Goal: Information Seeking & Learning: Learn about a topic

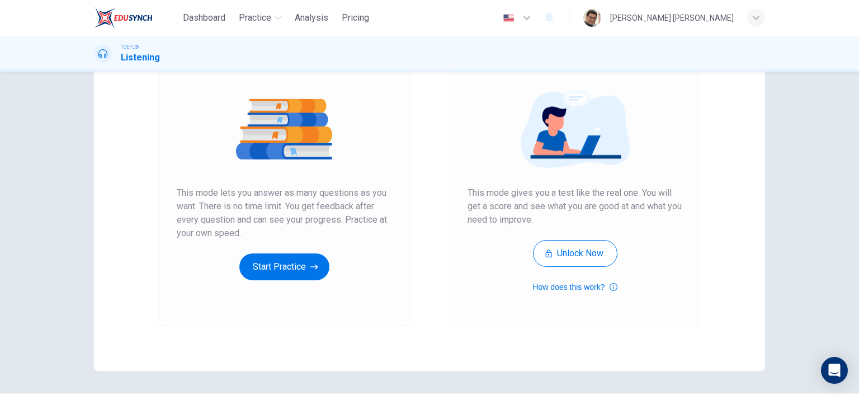
scroll to position [56, 0]
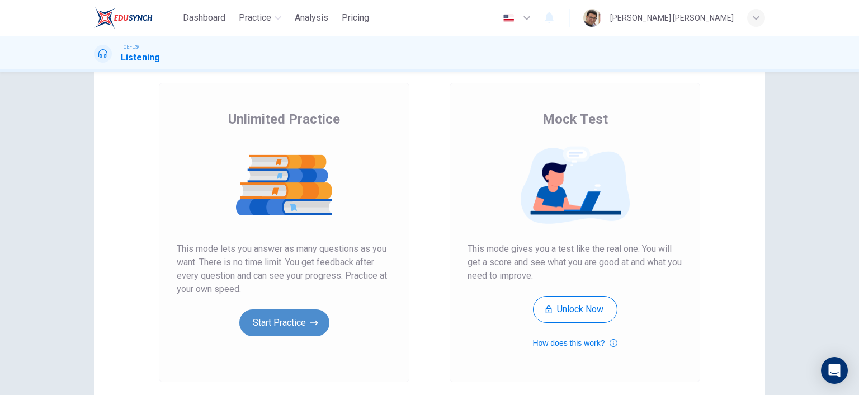
click at [279, 326] on button "Start Practice" at bounding box center [284, 322] width 90 height 27
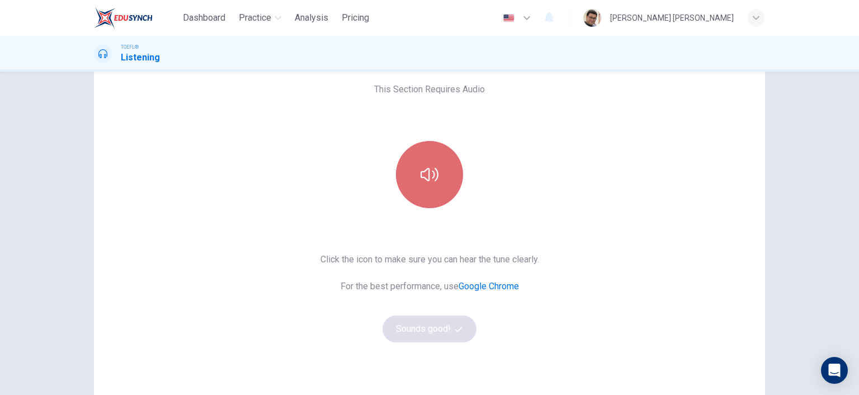
click at [430, 181] on icon "button" at bounding box center [430, 175] width 18 height 18
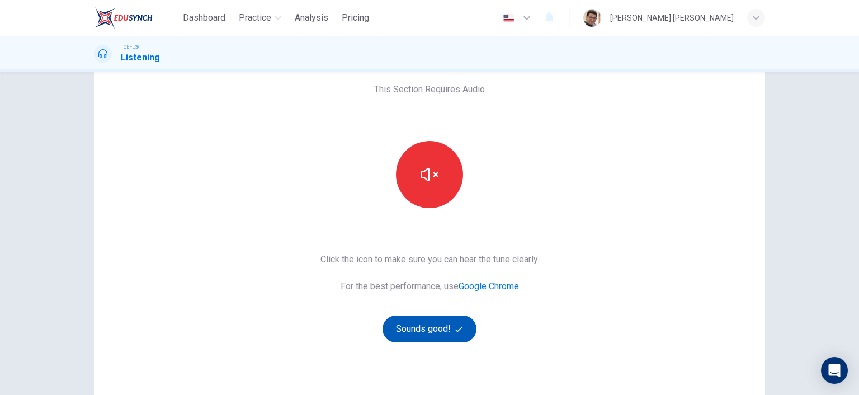
click at [418, 333] on button "Sounds good!" at bounding box center [430, 328] width 94 height 27
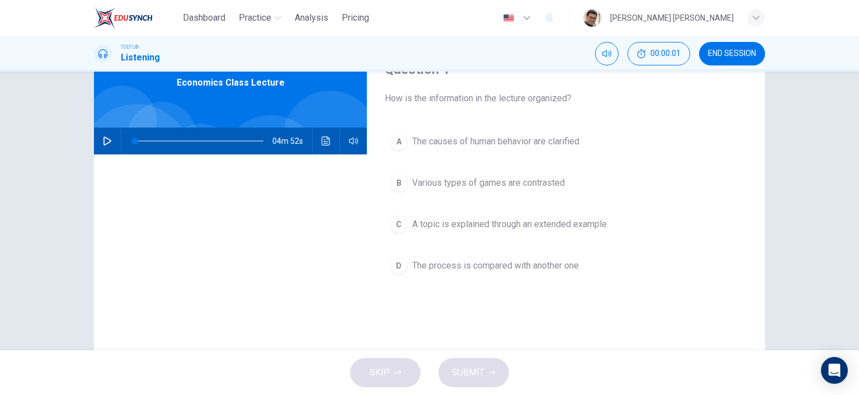
scroll to position [0, 0]
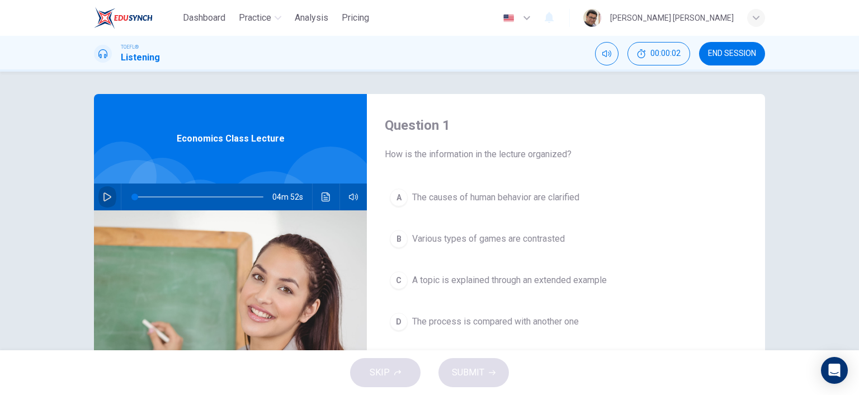
click at [103, 196] on icon "button" at bounding box center [107, 196] width 9 height 9
type input "0"
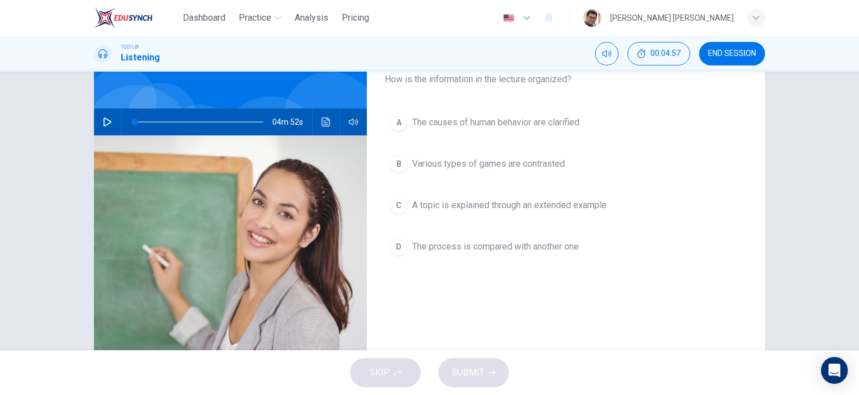
scroll to position [56, 0]
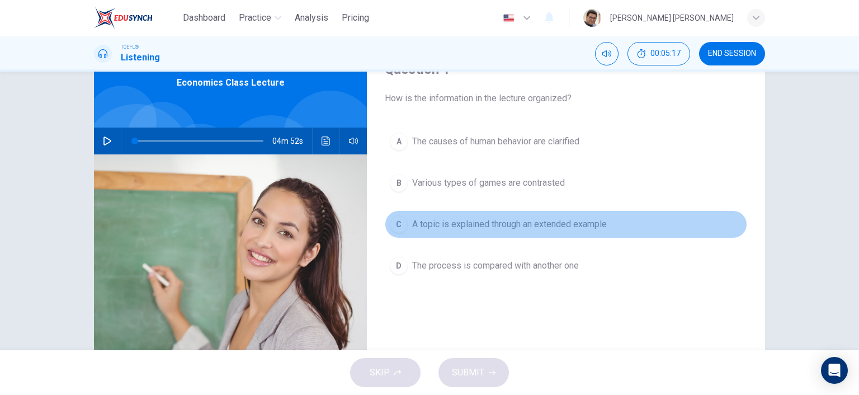
click at [398, 222] on div "C" at bounding box center [399, 224] width 18 height 18
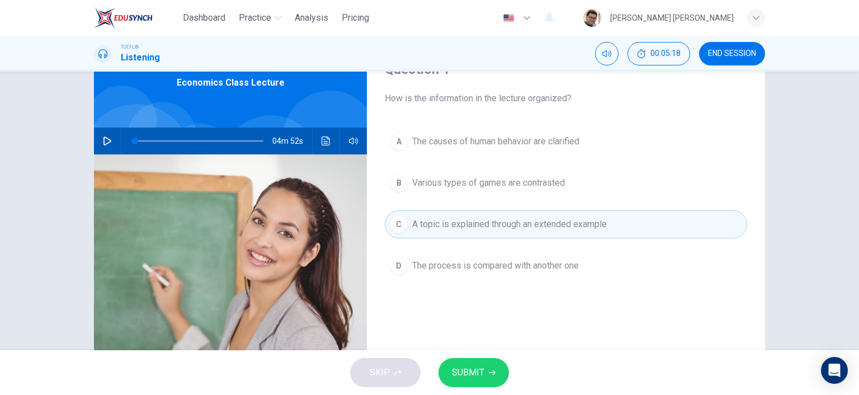
click at [476, 375] on span "SUBMIT" at bounding box center [468, 373] width 32 height 16
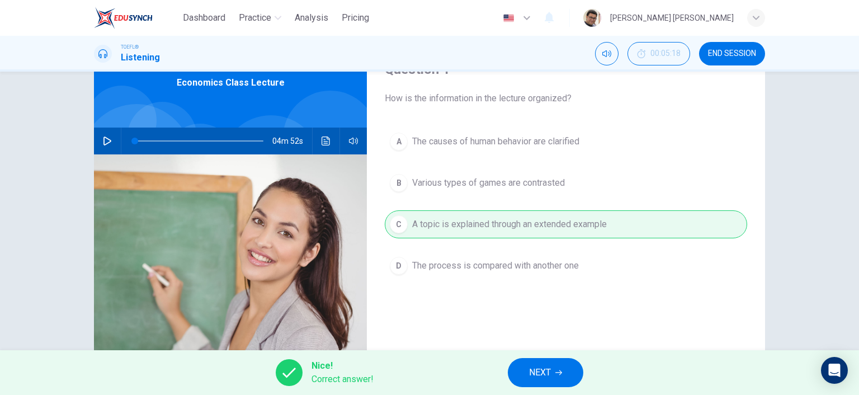
scroll to position [112, 0]
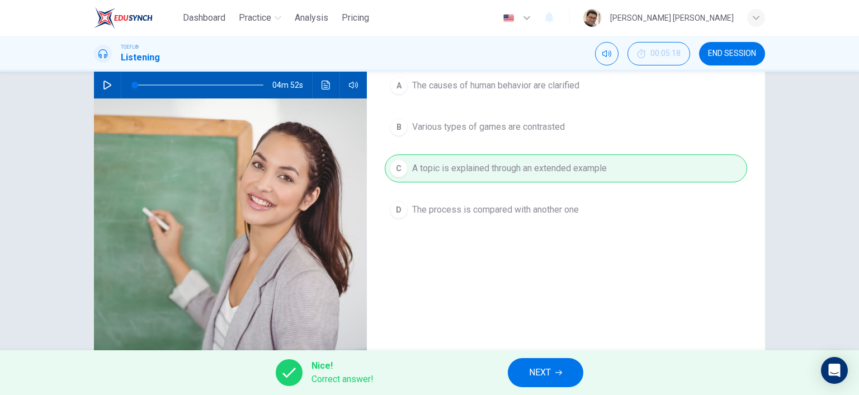
click at [564, 378] on button "NEXT" at bounding box center [546, 372] width 76 height 29
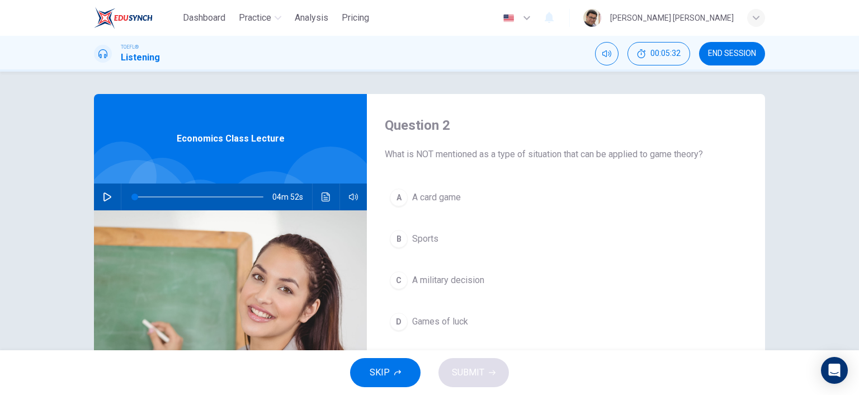
scroll to position [56, 0]
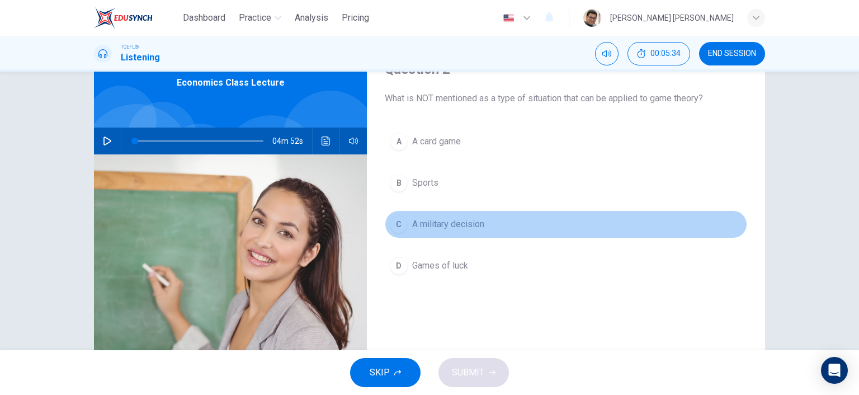
click at [401, 221] on div "C" at bounding box center [399, 224] width 18 height 18
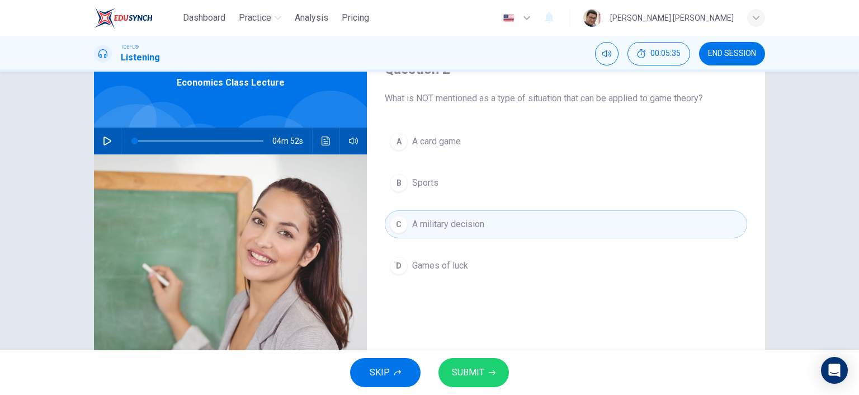
click at [484, 375] on button "SUBMIT" at bounding box center [474, 372] width 70 height 29
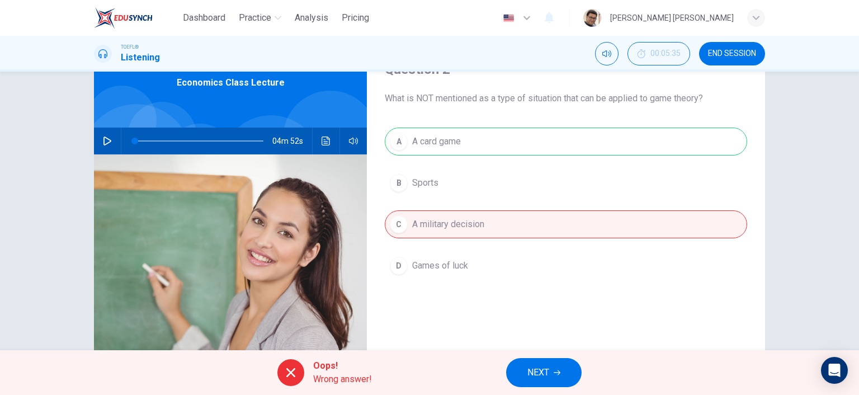
click at [443, 266] on div "A A card game B Sports C A military decision D Games of luck" at bounding box center [566, 215] width 362 height 175
click at [539, 370] on span "NEXT" at bounding box center [539, 373] width 22 height 16
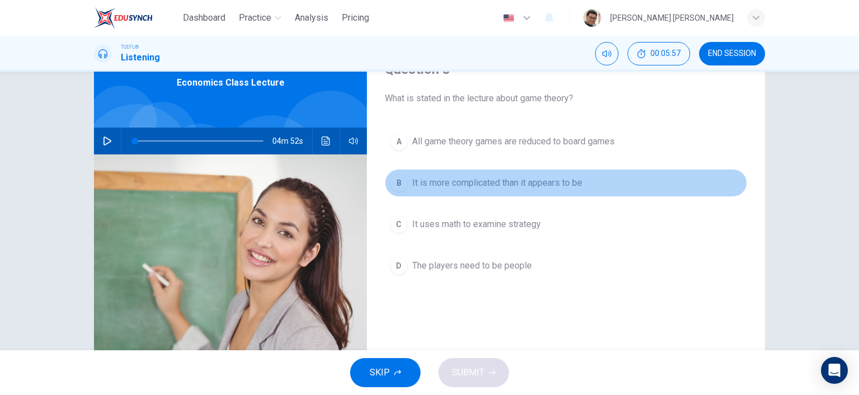
click at [396, 185] on div "B" at bounding box center [399, 183] width 18 height 18
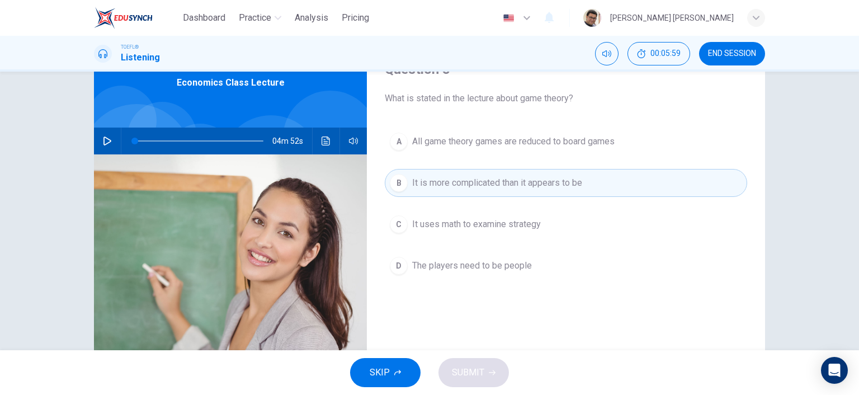
click at [459, 374] on div "SKIP SUBMIT" at bounding box center [429, 372] width 859 height 45
click at [517, 184] on span "It is more complicated than it appears to be" at bounding box center [497, 182] width 170 height 13
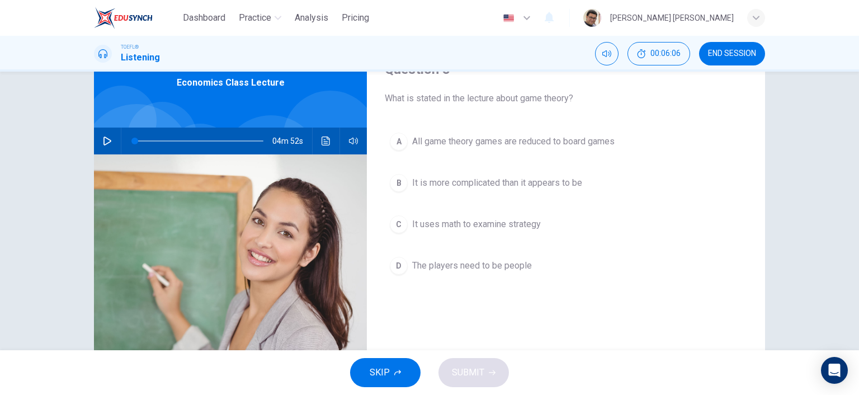
click at [500, 181] on span "It is more complicated than it appears to be" at bounding box center [497, 182] width 170 height 13
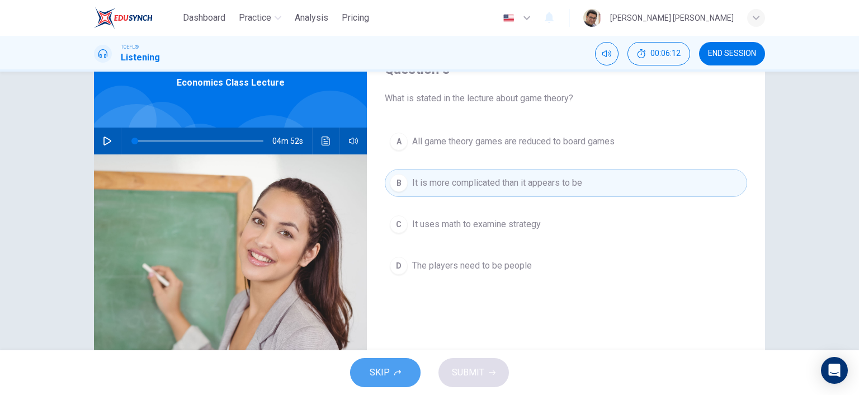
click at [399, 375] on icon "button" at bounding box center [397, 372] width 7 height 7
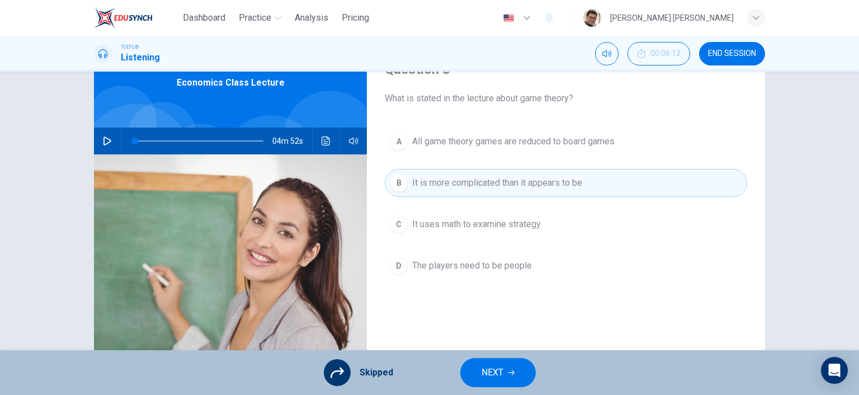
click at [508, 374] on icon "button" at bounding box center [511, 372] width 7 height 7
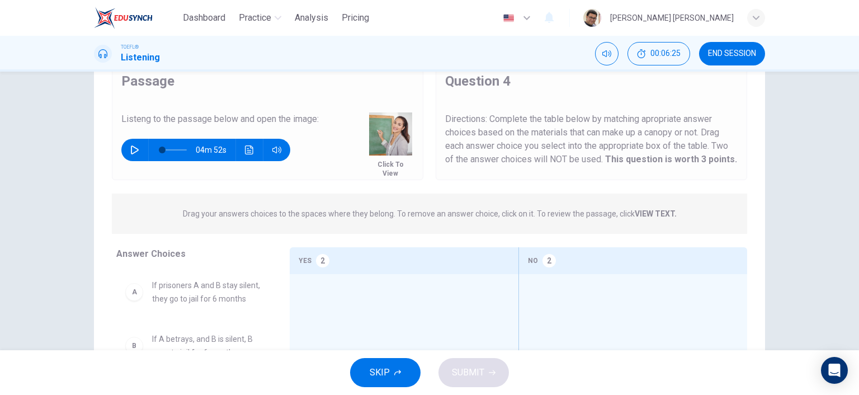
scroll to position [130, 0]
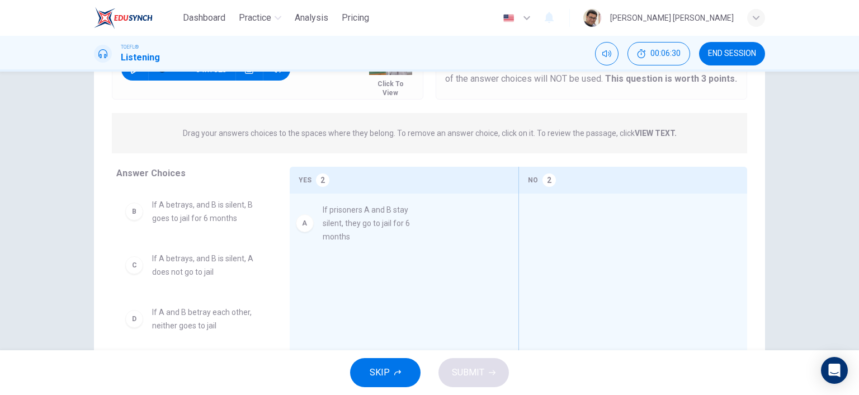
drag, startPoint x: 190, startPoint y: 218, endPoint x: 368, endPoint y: 223, distance: 178.0
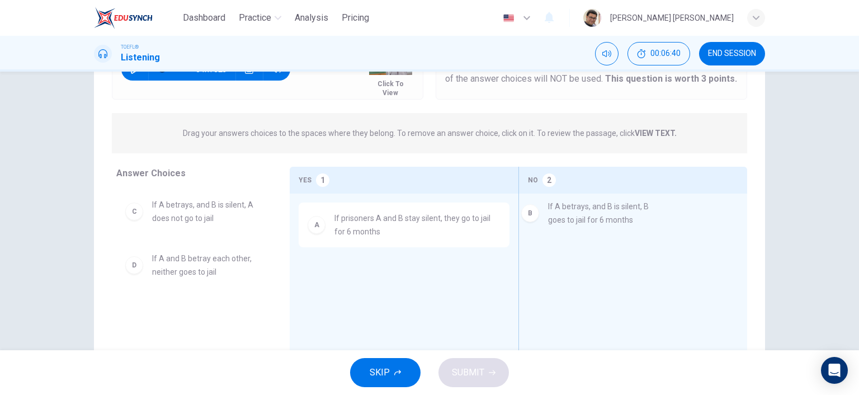
drag, startPoint x: 205, startPoint y: 212, endPoint x: 609, endPoint y: 216, distance: 403.3
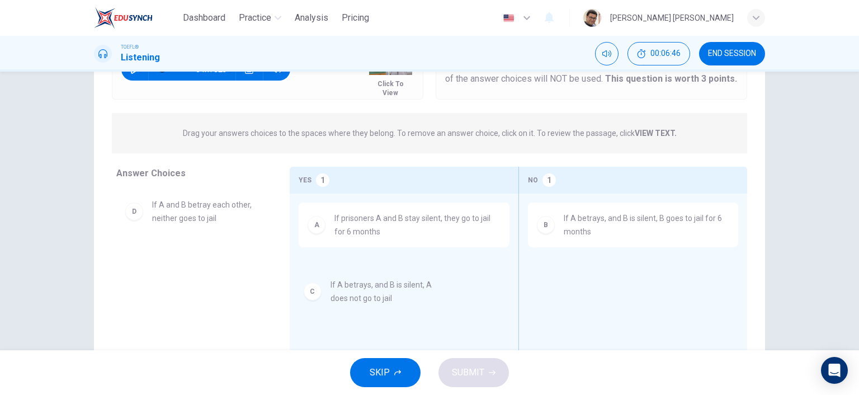
drag, startPoint x: 187, startPoint y: 210, endPoint x: 371, endPoint y: 293, distance: 201.8
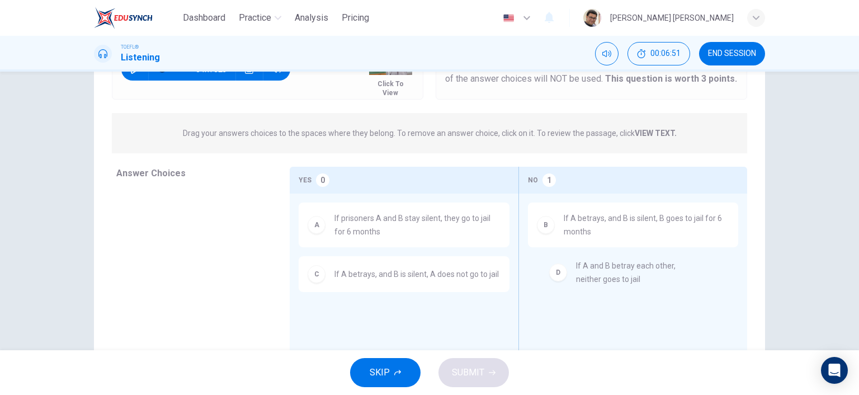
drag, startPoint x: 188, startPoint y: 218, endPoint x: 607, endPoint y: 285, distance: 424.9
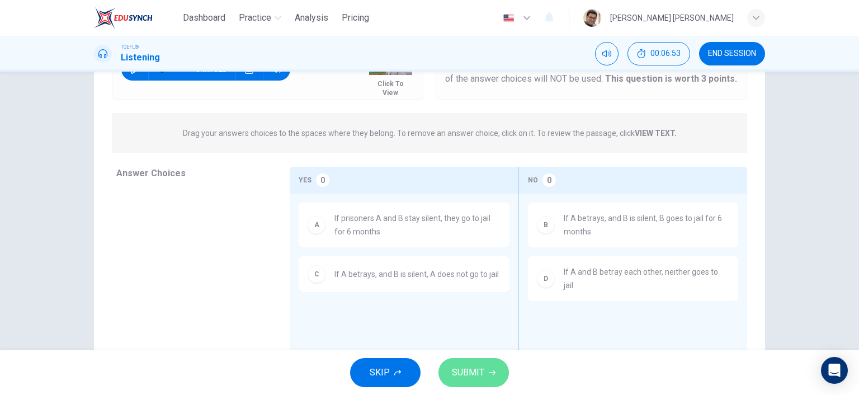
click at [483, 370] on span "SUBMIT" at bounding box center [468, 373] width 32 height 16
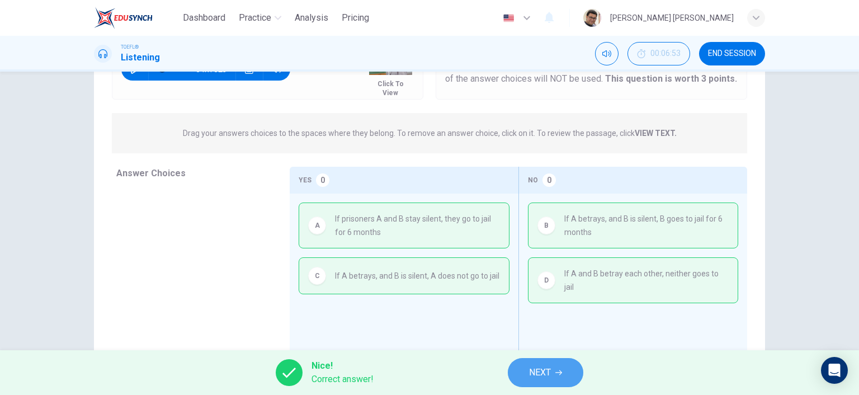
click at [555, 370] on icon "button" at bounding box center [558, 372] width 7 height 7
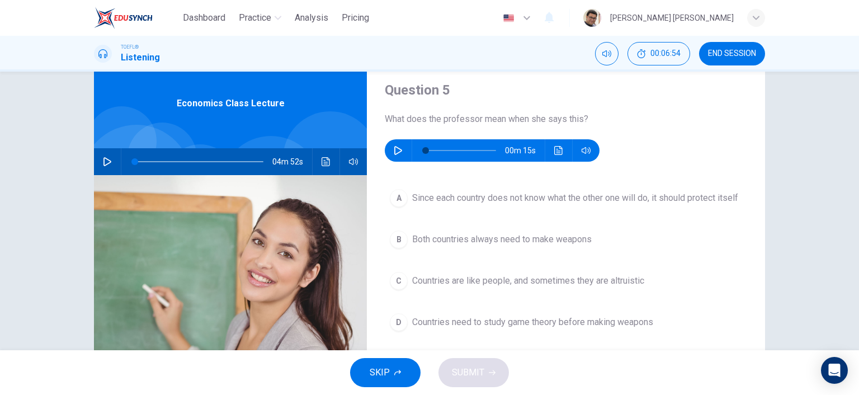
scroll to position [18, 0]
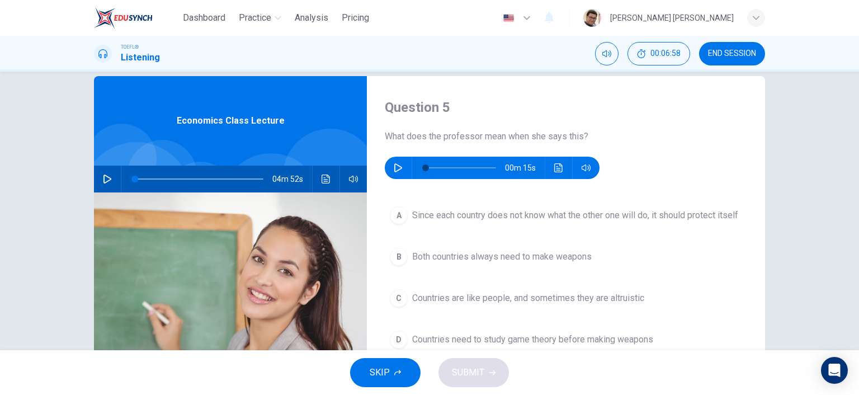
click at [394, 166] on icon "button" at bounding box center [398, 167] width 8 height 9
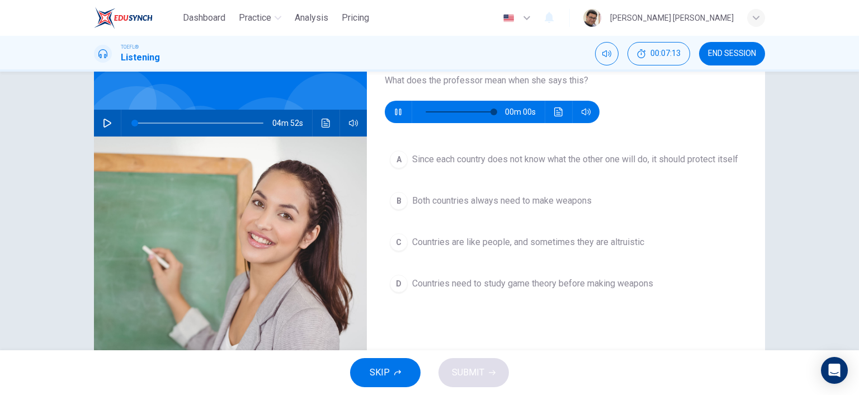
type input "0"
click at [396, 168] on div "A" at bounding box center [399, 159] width 18 height 18
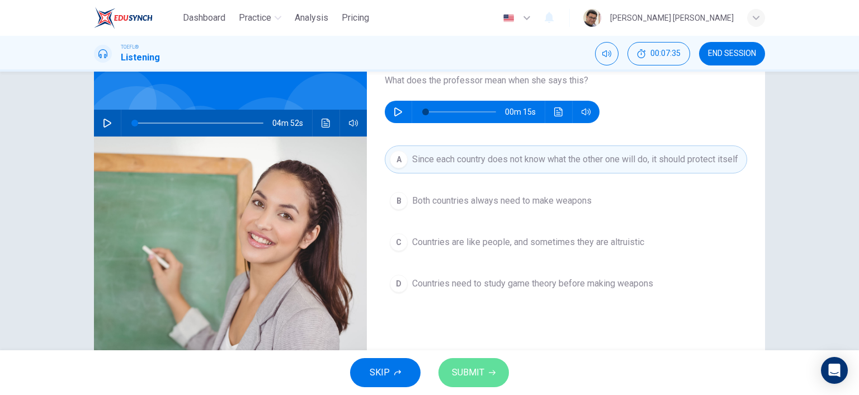
click at [487, 374] on button "SUBMIT" at bounding box center [474, 372] width 70 height 29
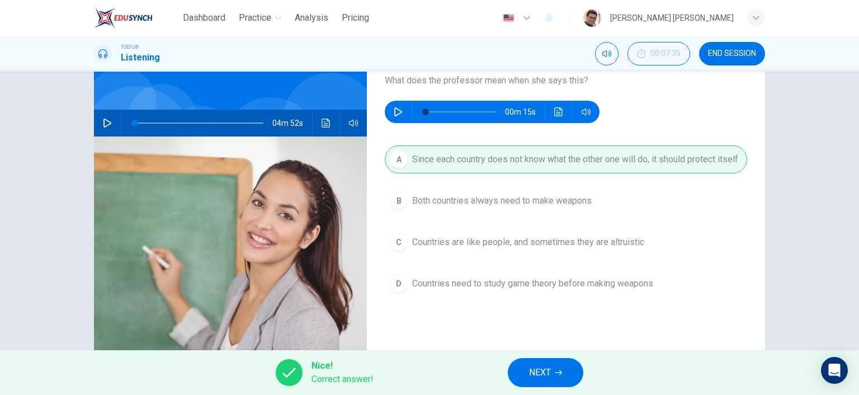
click at [541, 376] on span "NEXT" at bounding box center [540, 373] width 22 height 16
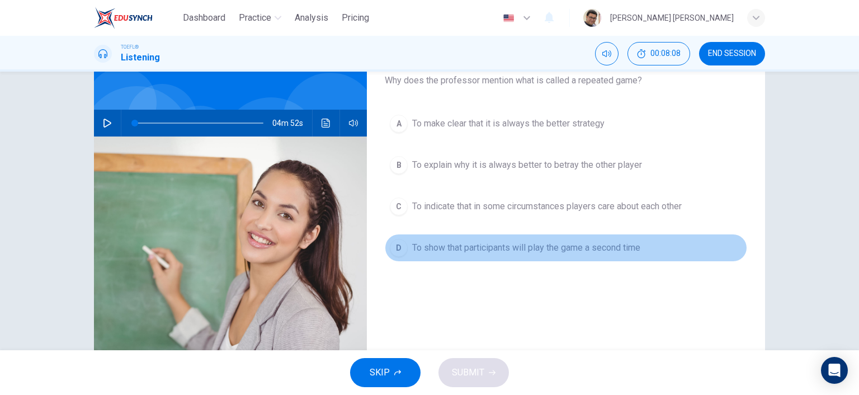
click at [394, 248] on div "D" at bounding box center [399, 248] width 18 height 18
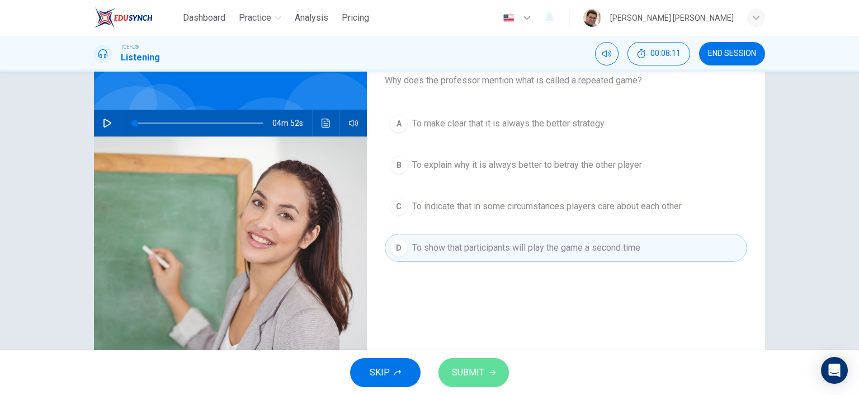
click at [484, 369] on button "SUBMIT" at bounding box center [474, 372] width 70 height 29
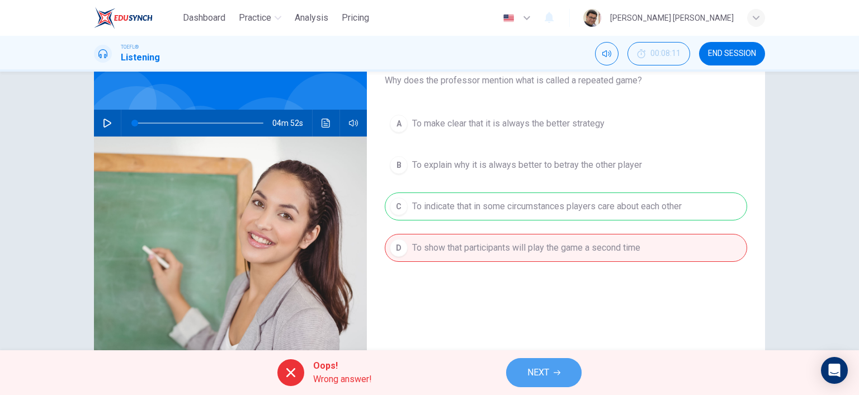
click at [556, 371] on icon "button" at bounding box center [557, 372] width 7 height 7
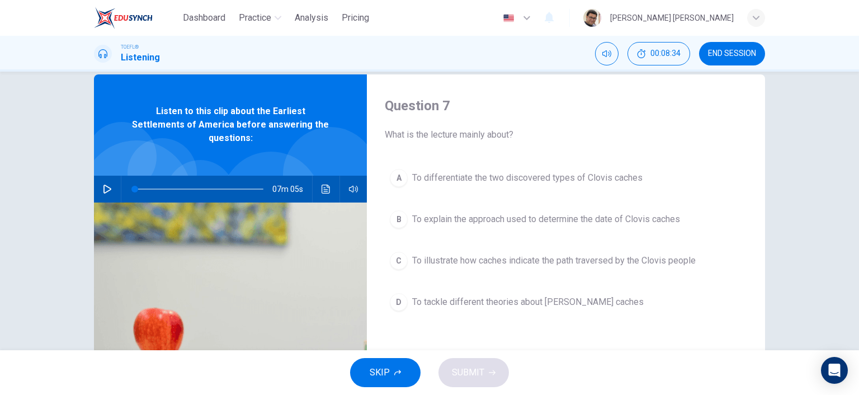
scroll to position [0, 0]
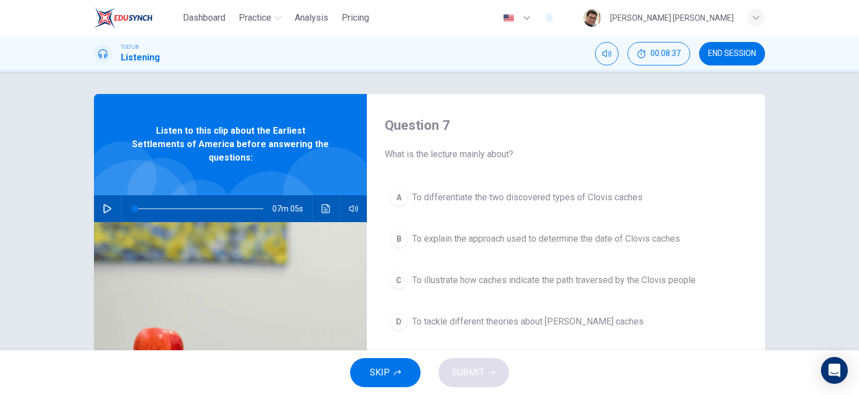
click at [103, 204] on icon "button" at bounding box center [107, 208] width 9 height 9
type input "2"
click at [740, 58] on span "END SESSION" at bounding box center [732, 53] width 48 height 9
